Goal: Information Seeking & Learning: Learn about a topic

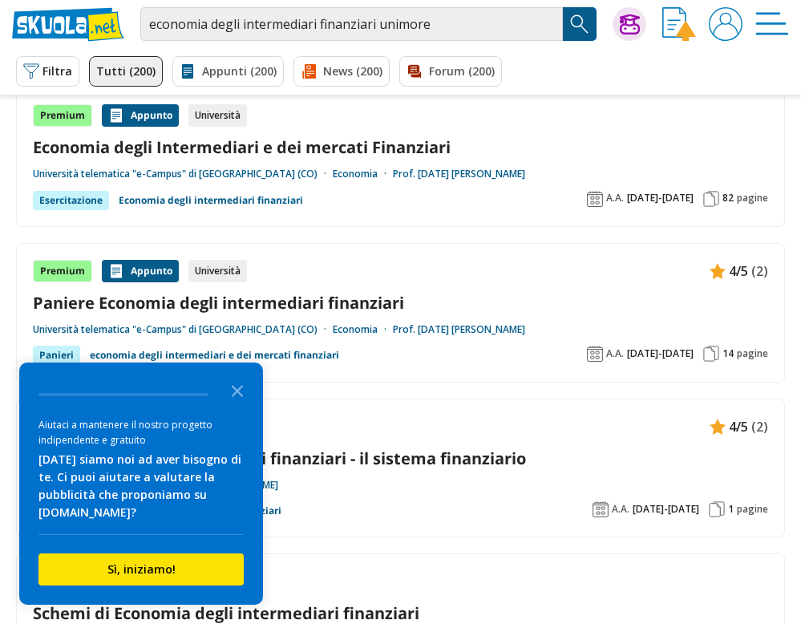
scroll to position [137, 0]
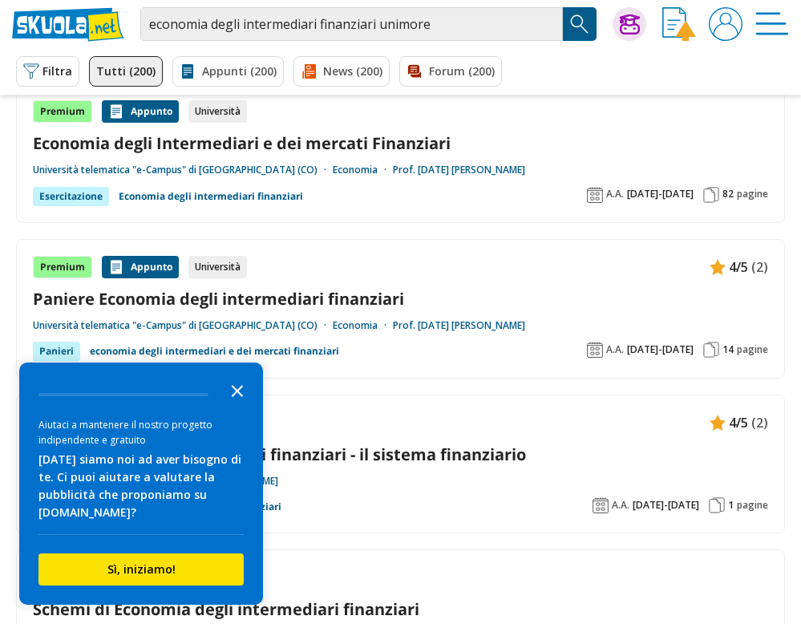
click at [238, 406] on icon "Close the survey" at bounding box center [237, 389] width 32 height 32
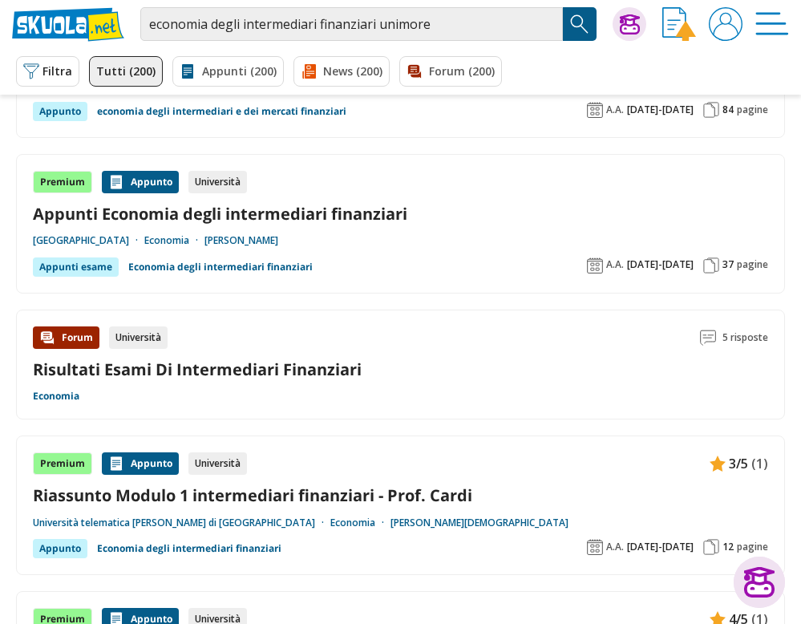
scroll to position [2326, 0]
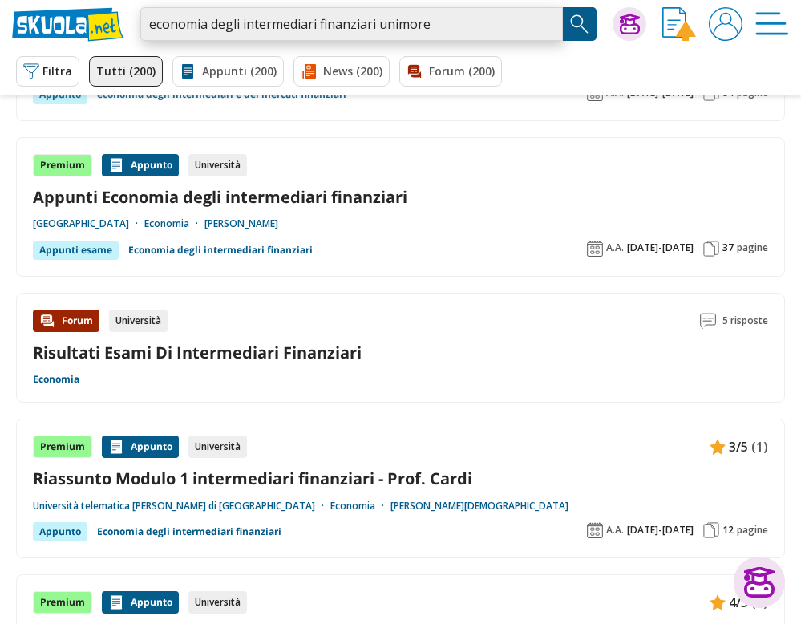
drag, startPoint x: 458, startPoint y: 18, endPoint x: 378, endPoint y: 26, distance: 80.5
click at [377, 26] on input "economia degli intermediari finanziari unimore" at bounding box center [351, 24] width 422 height 34
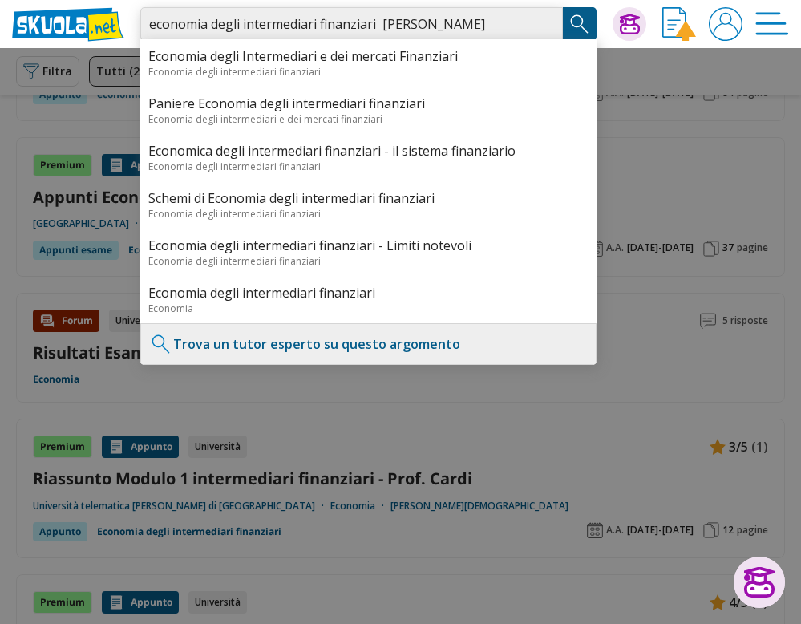
type input "economia degli intermediari finanziari [PERSON_NAME]"
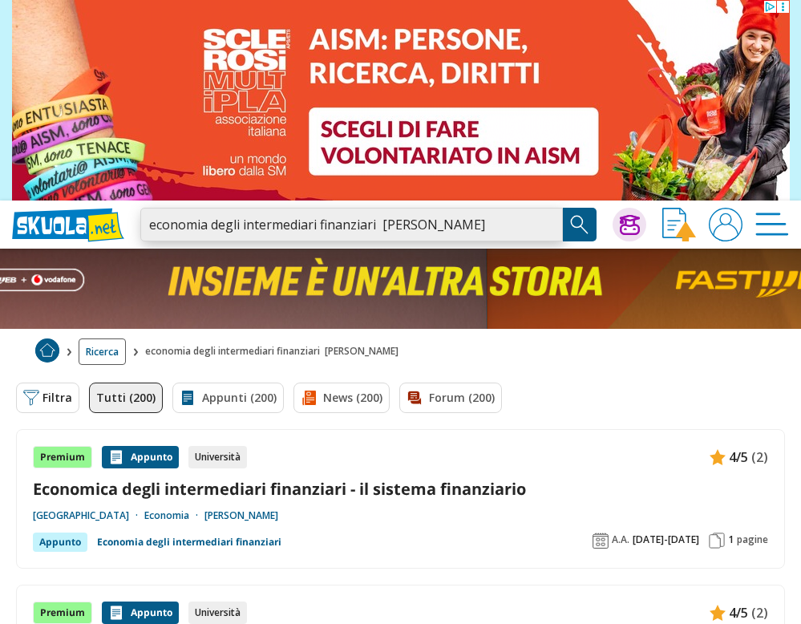
click at [552, 234] on input "economia degli intermediari finanziari valeria venturelli" at bounding box center [351, 225] width 422 height 34
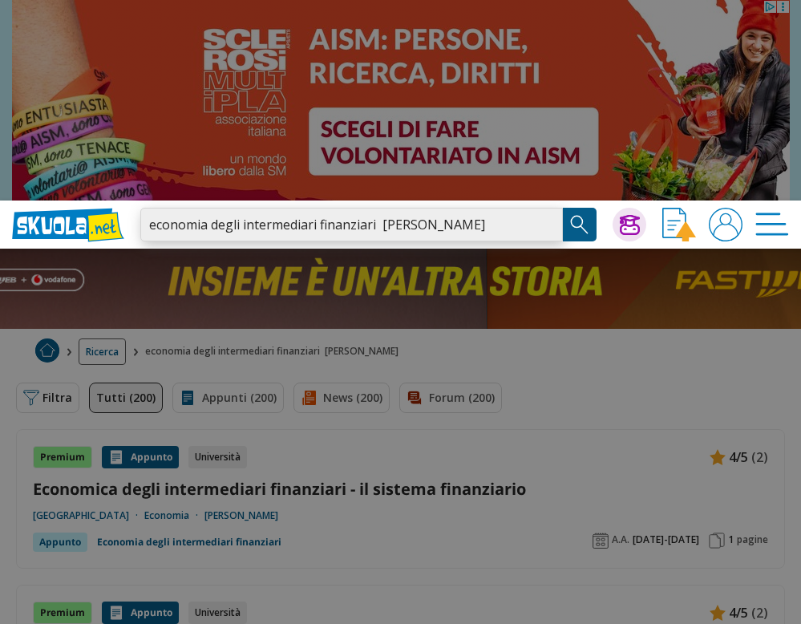
click at [548, 222] on input "economia degli intermediari finanziari valeria venturelli" at bounding box center [351, 225] width 422 height 34
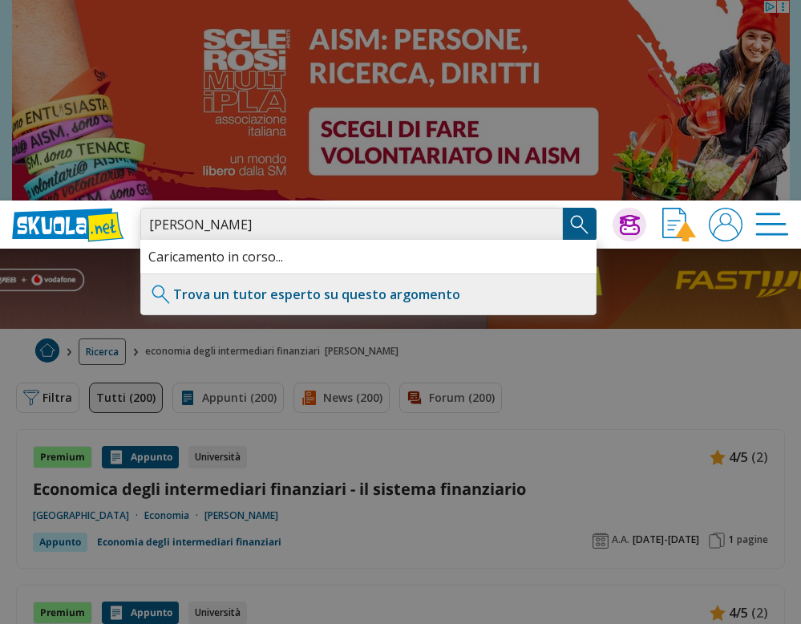
type input "Valeria venturelli"
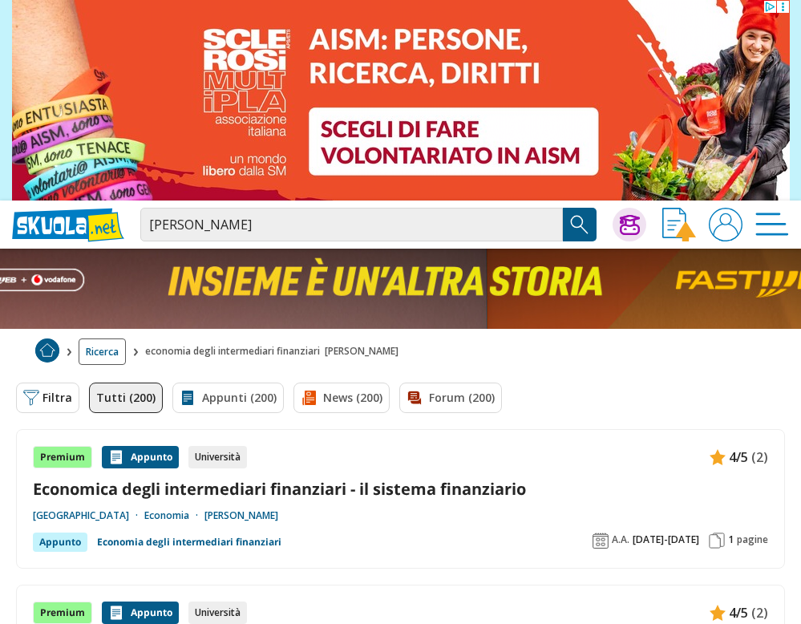
click at [578, 217] on img "Search Button" at bounding box center [579, 224] width 24 height 24
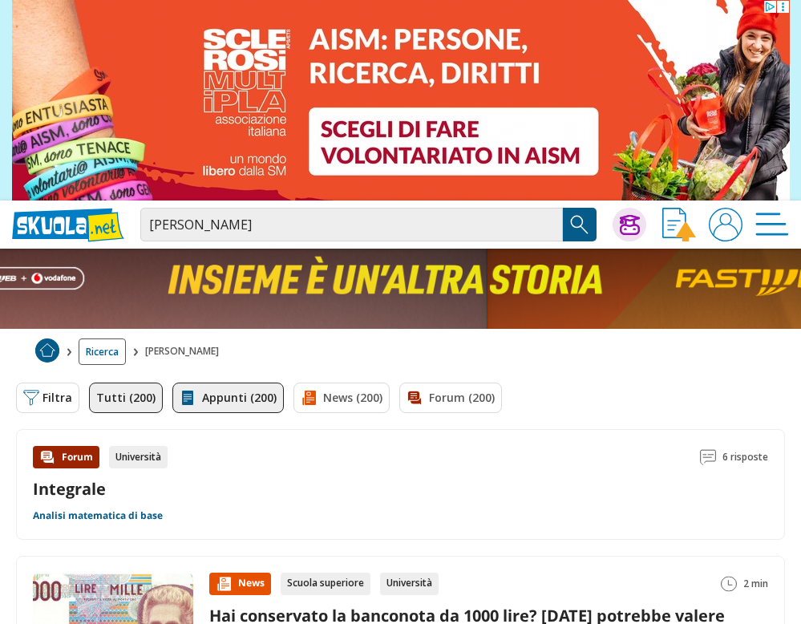
click at [188, 392] on img at bounding box center [188, 398] width 16 height 16
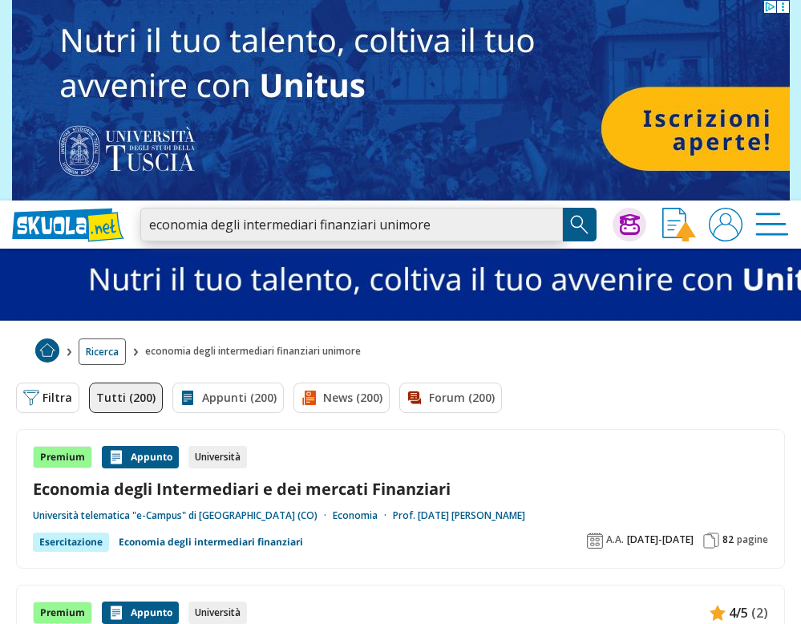
click at [452, 213] on input "economia degli intermediari finanziari unimore" at bounding box center [351, 225] width 422 height 34
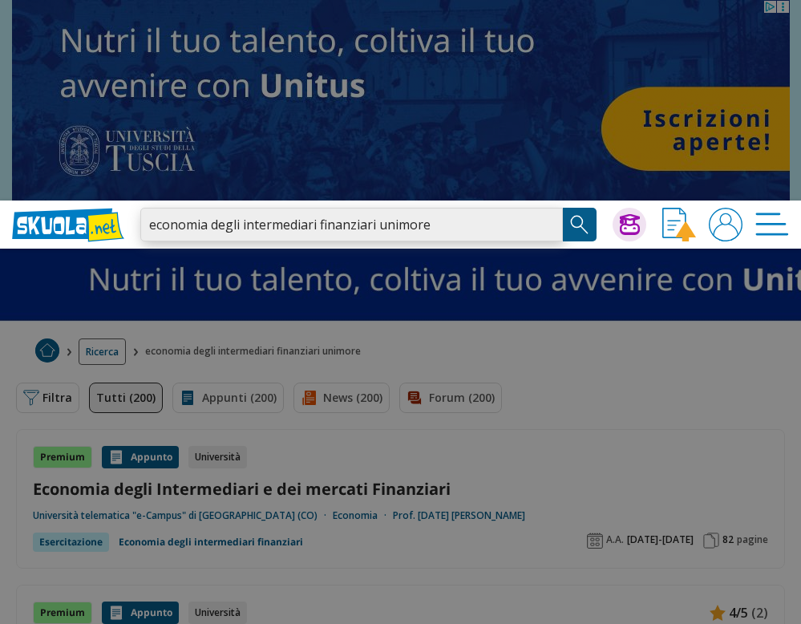
click at [452, 220] on input "economia degli intermediari finanziari unimore" at bounding box center [351, 225] width 422 height 34
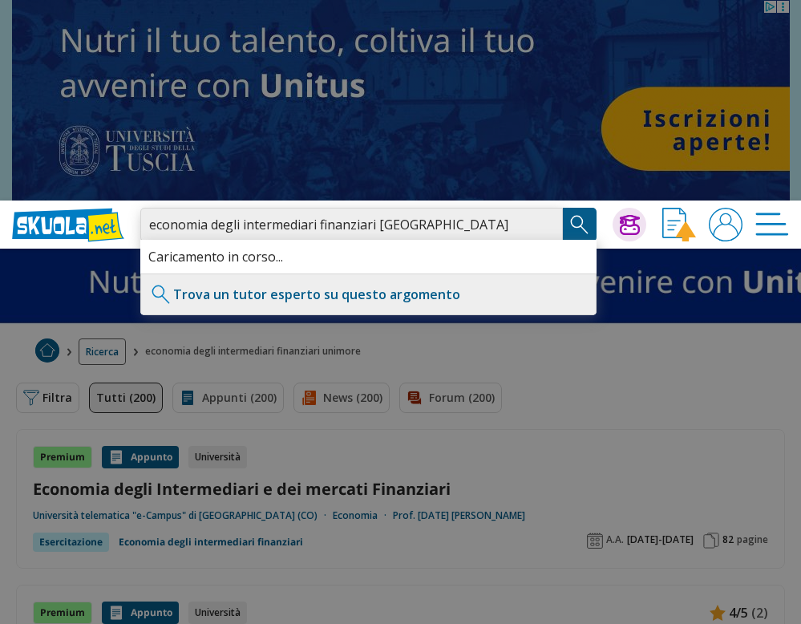
type input "economia degli intermediari finanziari università di Modena"
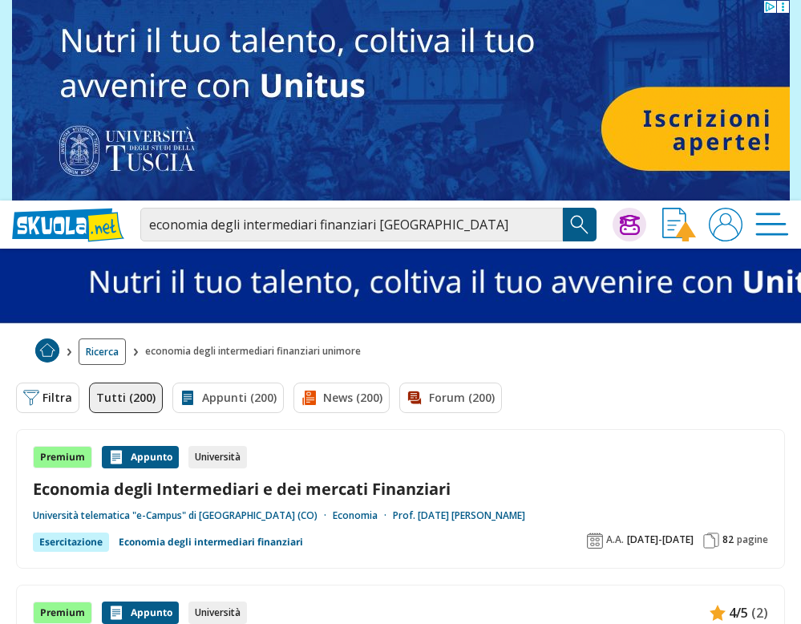
click at [580, 221] on img "Search Button" at bounding box center [579, 224] width 24 height 24
click at [577, 224] on img "Search Button" at bounding box center [579, 224] width 24 height 24
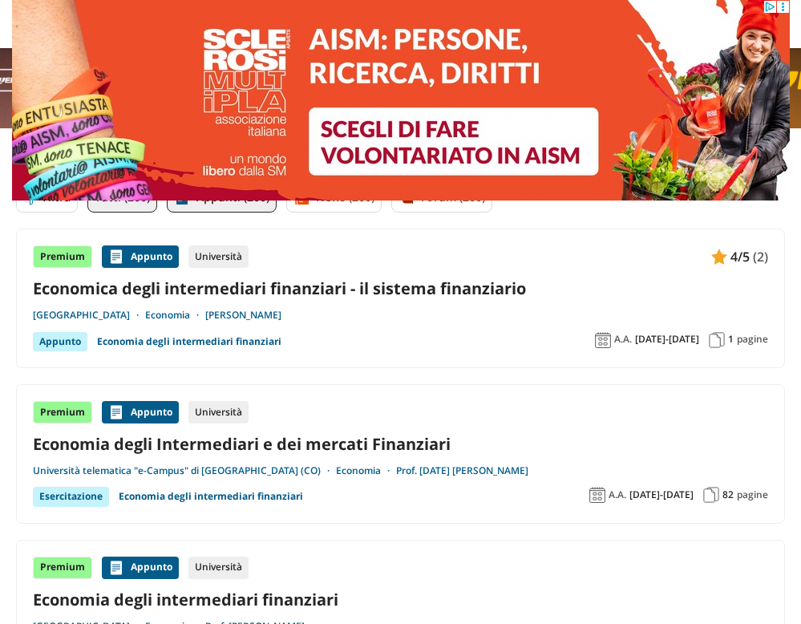
click at [227, 202] on link "Appunti (200)" at bounding box center [222, 197] width 110 height 30
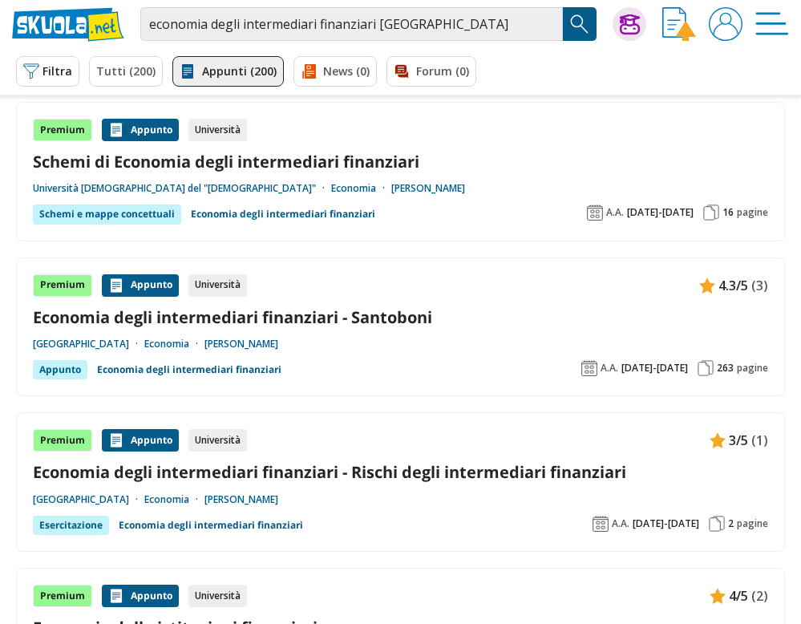
scroll to position [1445, 0]
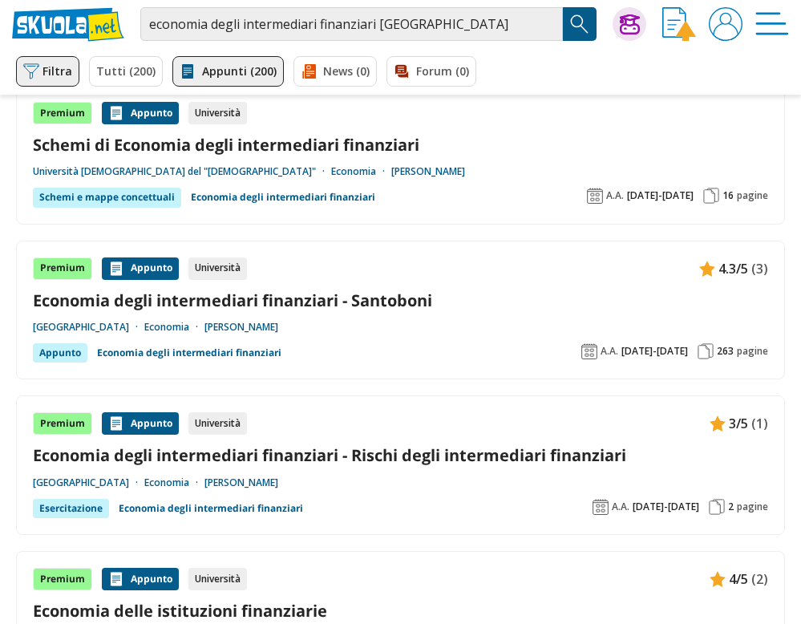
click at [39, 60] on button "Filtra 0" at bounding box center [47, 71] width 63 height 30
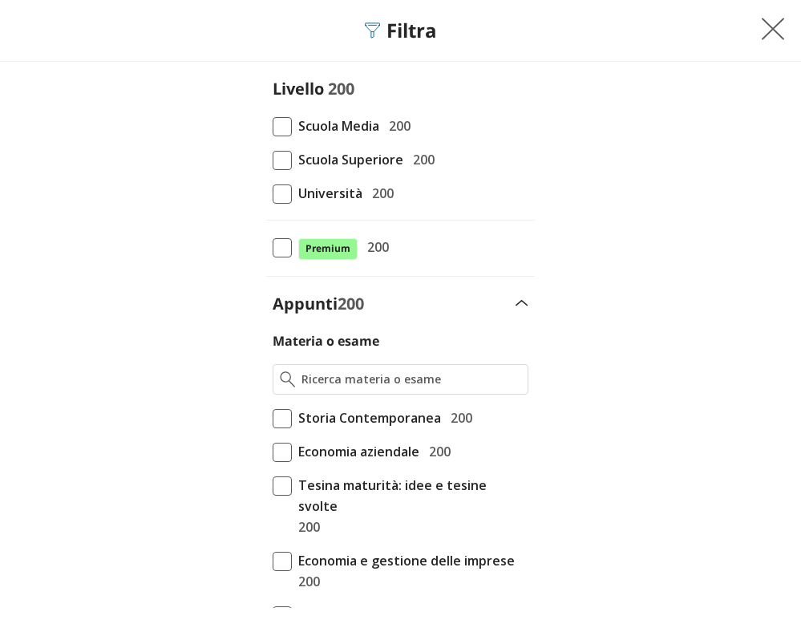
click at [292, 199] on span "Università" at bounding box center [327, 193] width 71 height 21
click at [272, 193] on input "Università 200" at bounding box center [272, 193] width 0 height 0
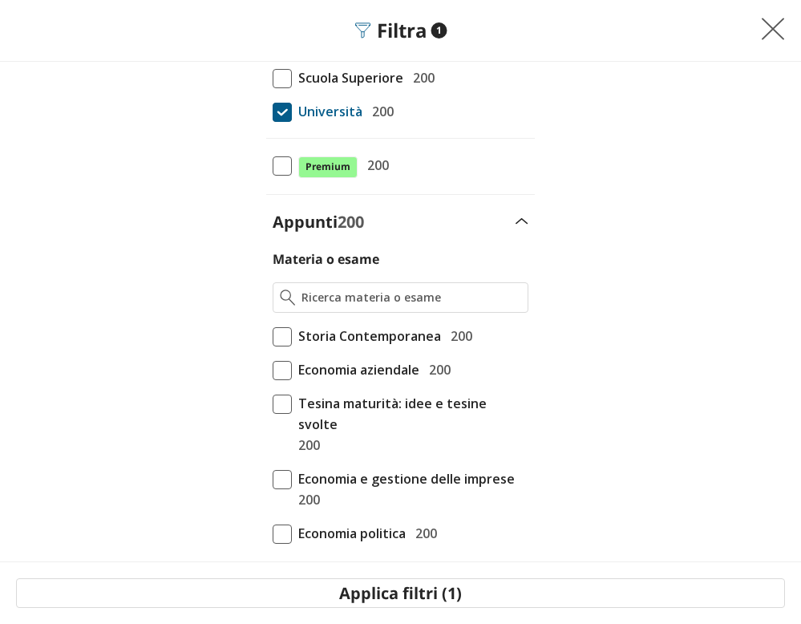
scroll to position [81, 0]
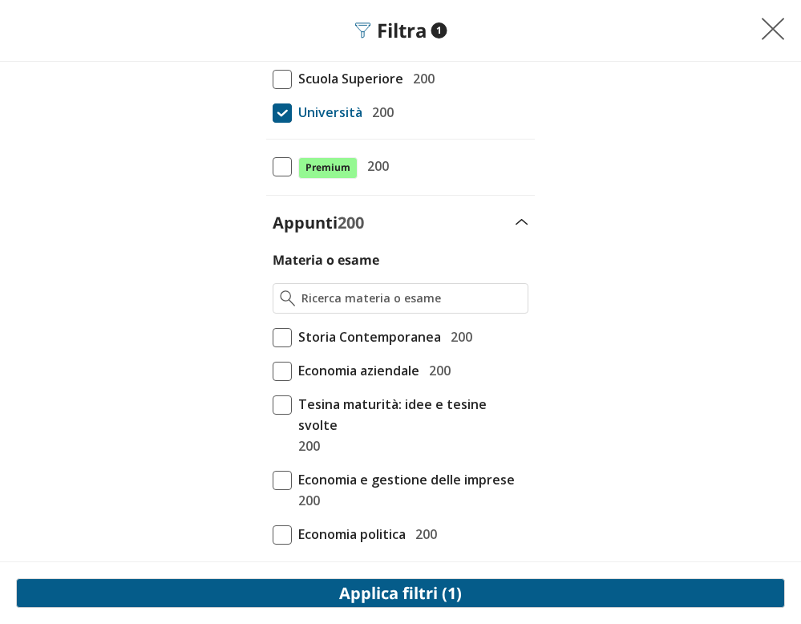
click at [336, 583] on button "Applica filtri (1)" at bounding box center [400, 593] width 769 height 30
